Goal: Task Accomplishment & Management: Manage account settings

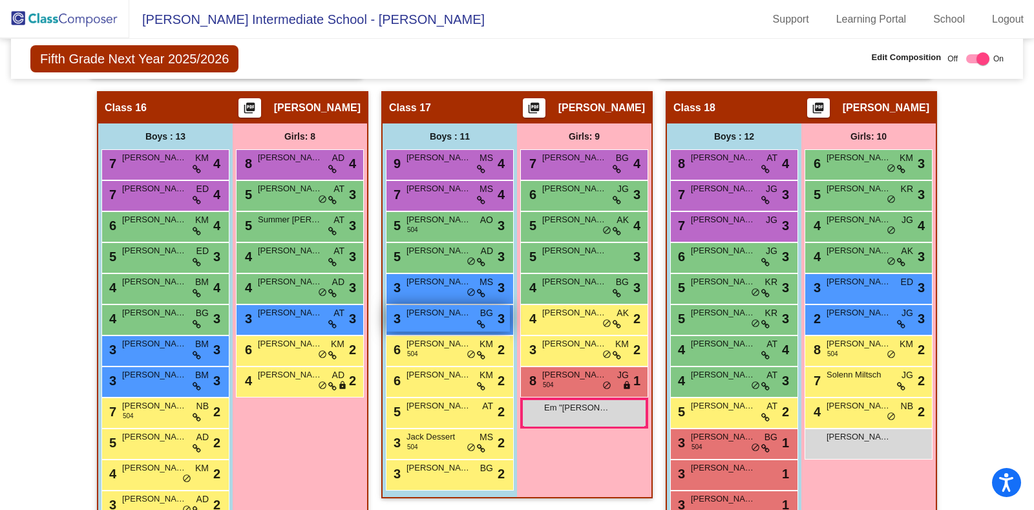
scroll to position [2688, 0]
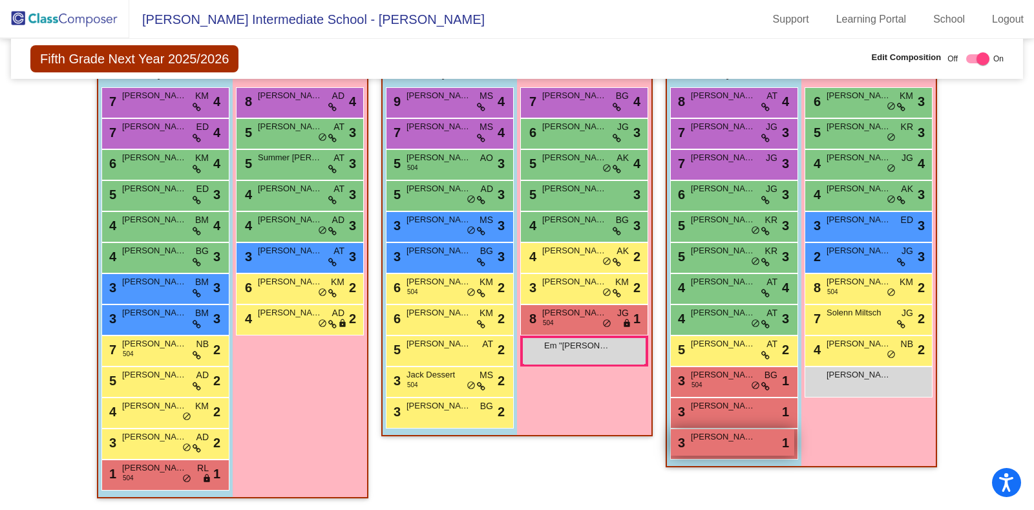
click at [700, 435] on span "[PERSON_NAME]" at bounding box center [723, 436] width 65 height 13
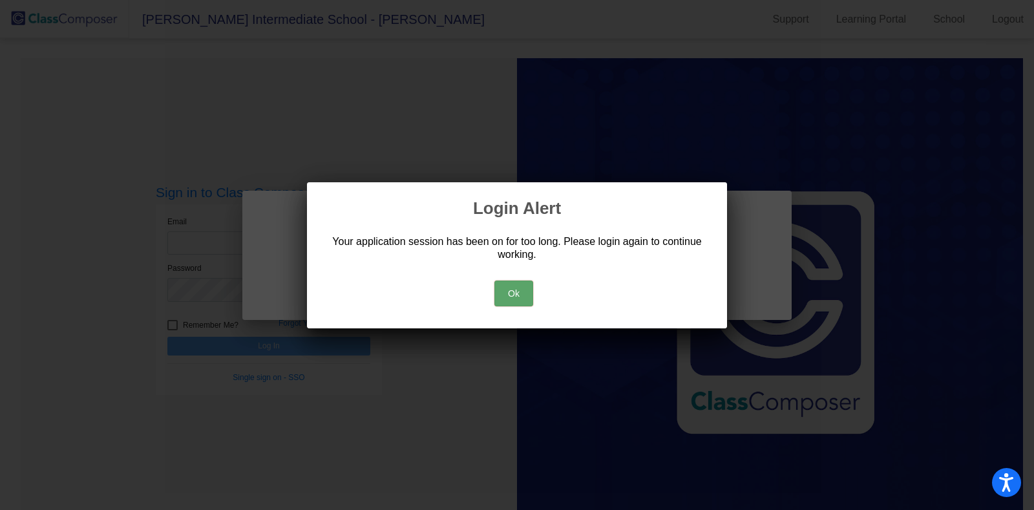
click at [501, 292] on button "Ok" at bounding box center [513, 293] width 39 height 26
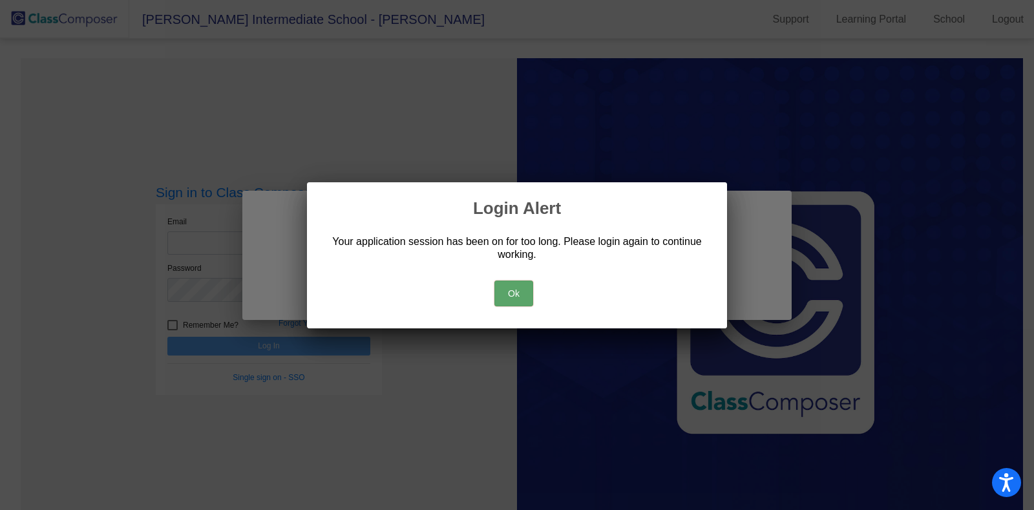
click at [501, 292] on button "Ok" at bounding box center [513, 293] width 39 height 26
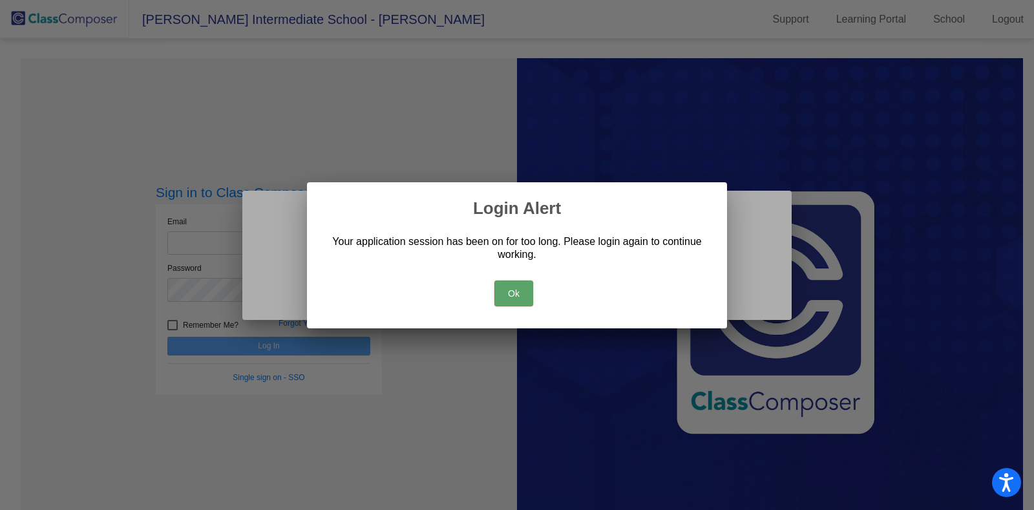
click at [501, 292] on button "Ok" at bounding box center [513, 293] width 39 height 26
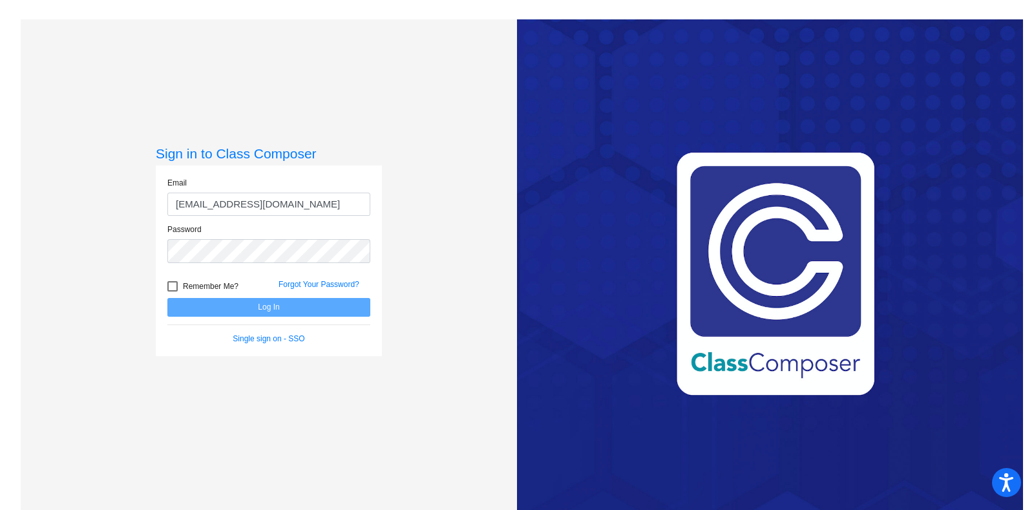
type input "[EMAIL_ADDRESS][DOMAIN_NAME]"
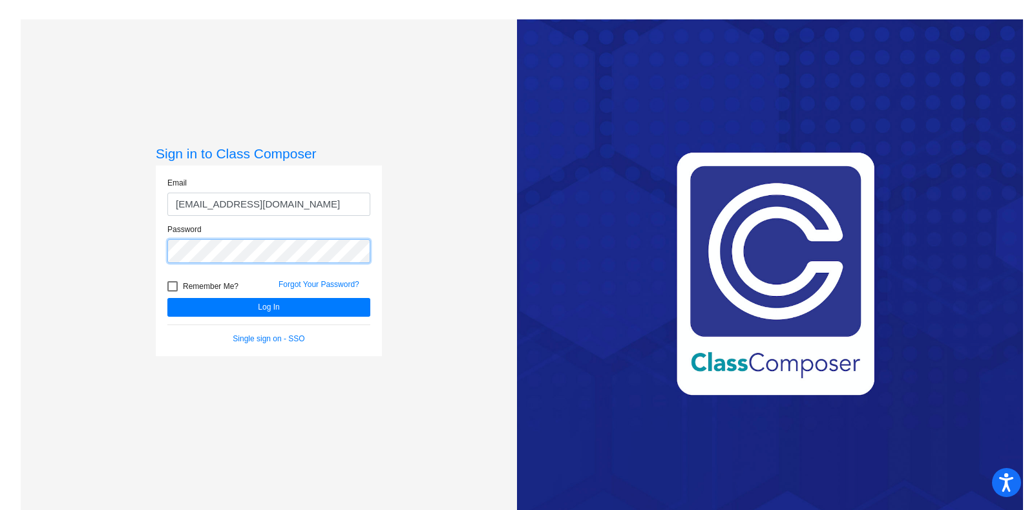
click at [167, 298] on button "Log In" at bounding box center [268, 307] width 203 height 19
